Goal: Transaction & Acquisition: Purchase product/service

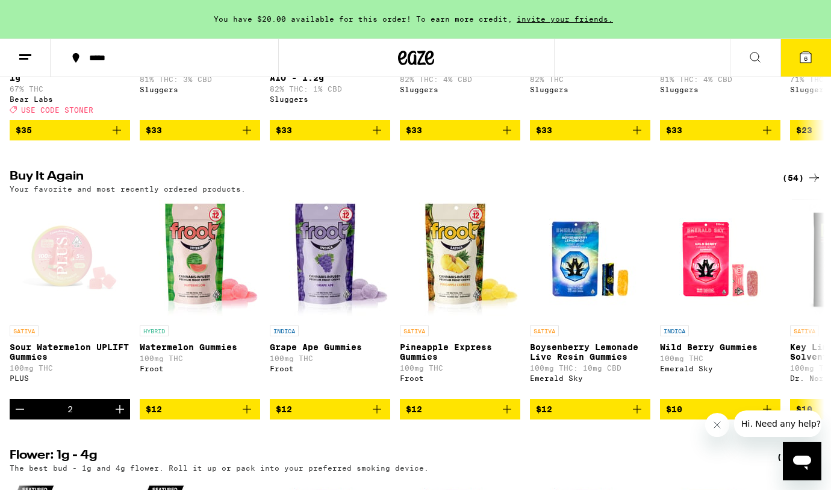
scroll to position [908, 0]
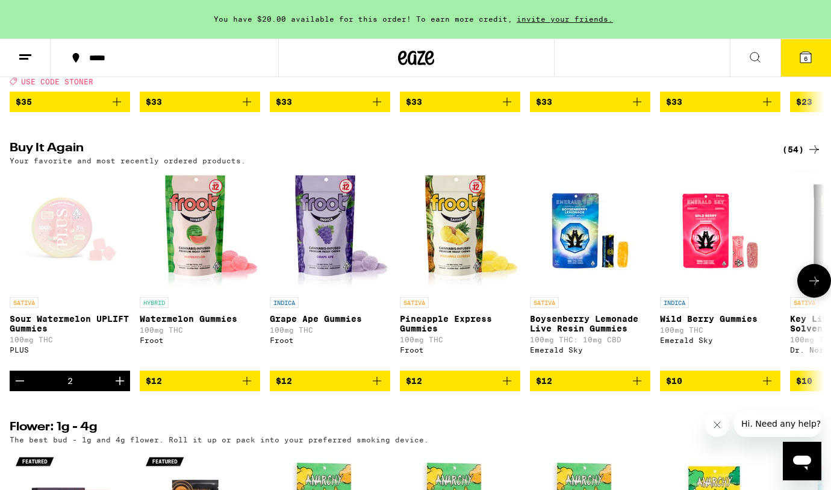
click at [16, 388] on icon "Decrement" at bounding box center [20, 380] width 14 height 14
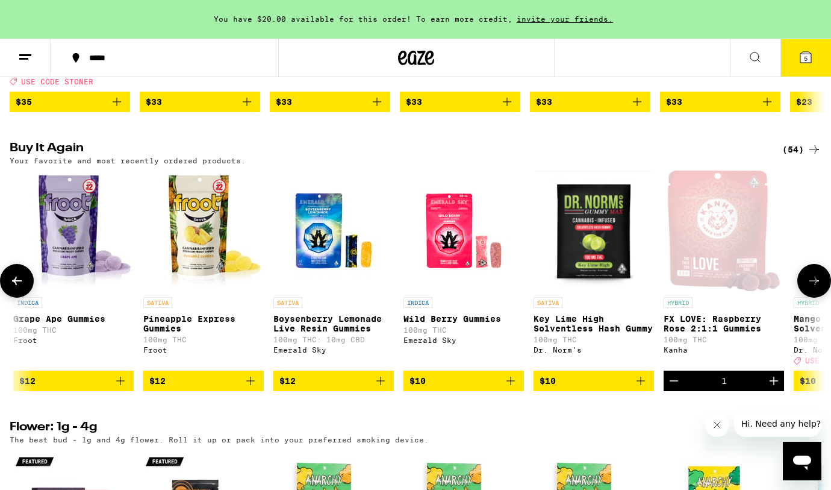
scroll to position [0, 400]
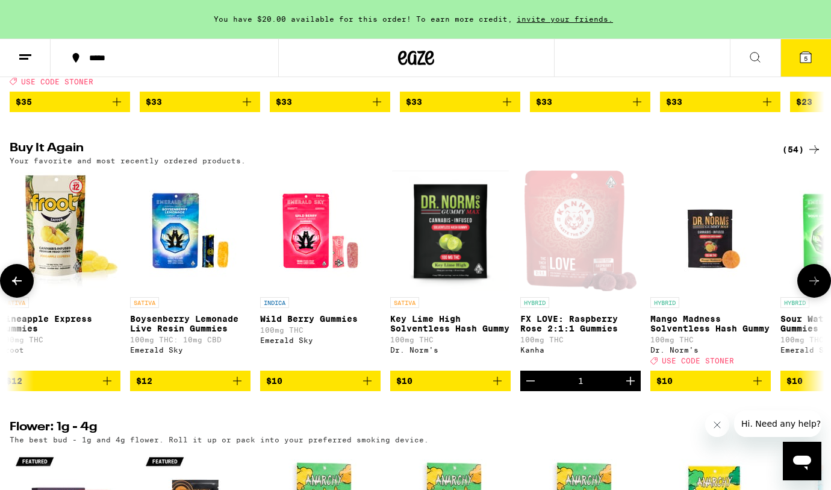
click at [531, 388] on icon "Decrement" at bounding box center [530, 380] width 14 height 14
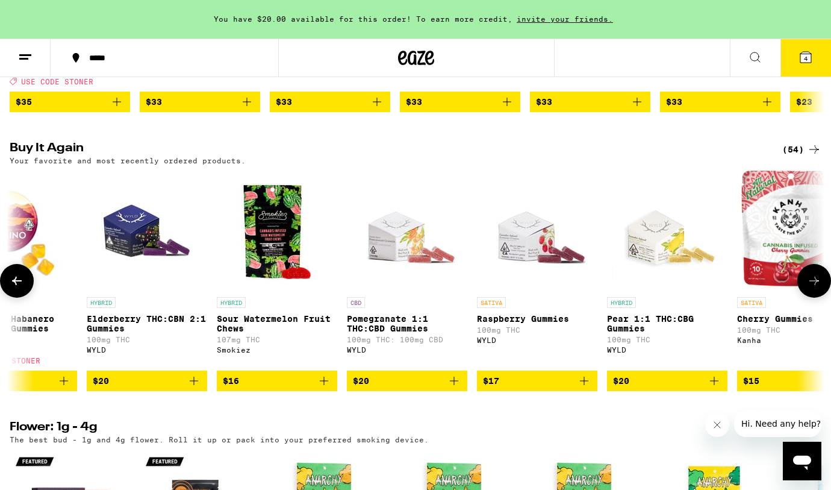
scroll to position [0, 6214]
